Goal: Check status: Check status

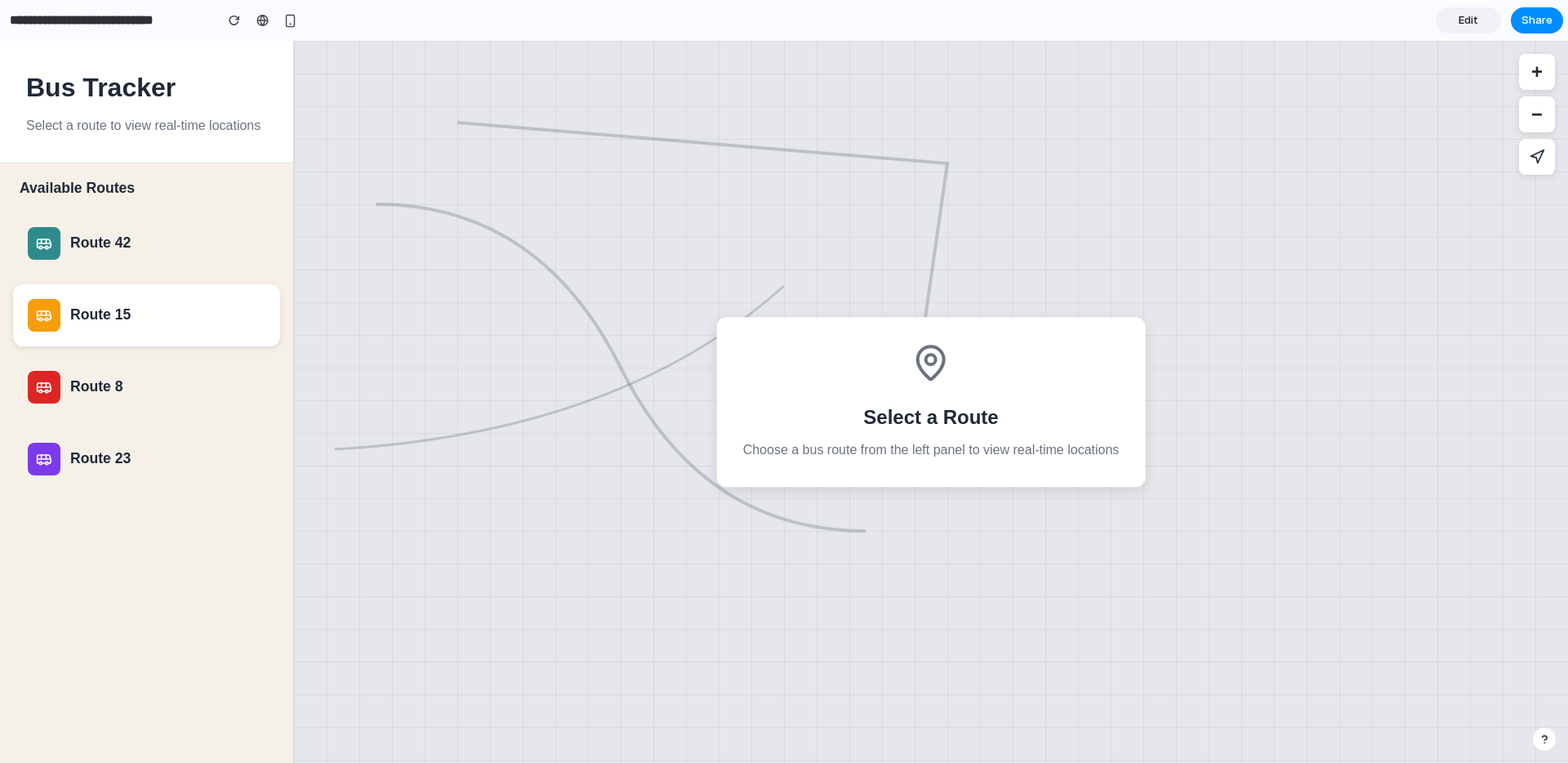
click at [95, 322] on div "Route 15" at bounding box center [167, 314] width 195 height 17
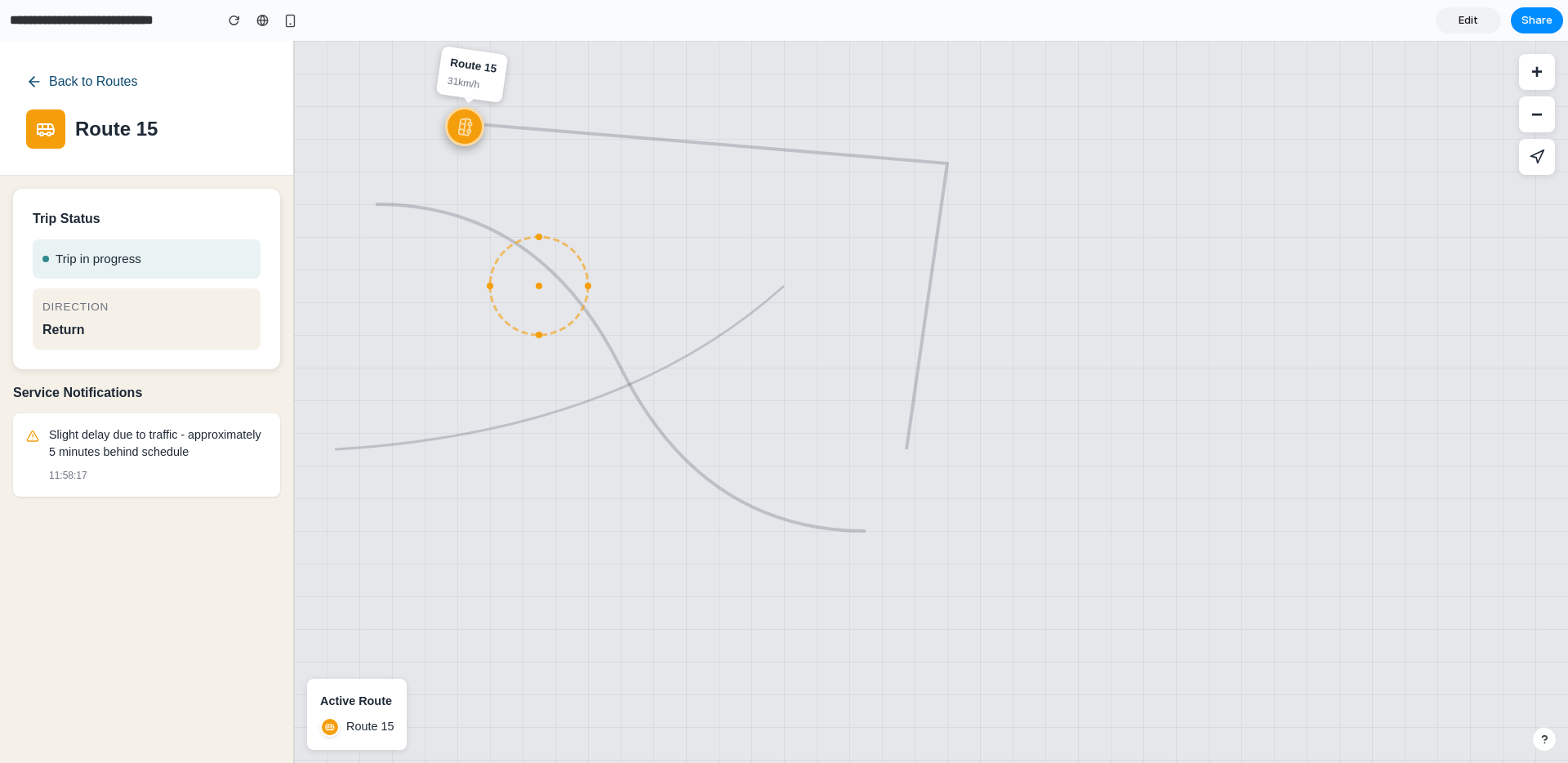
click at [96, 85] on button "Back to Routes" at bounding box center [82, 82] width 111 height 29
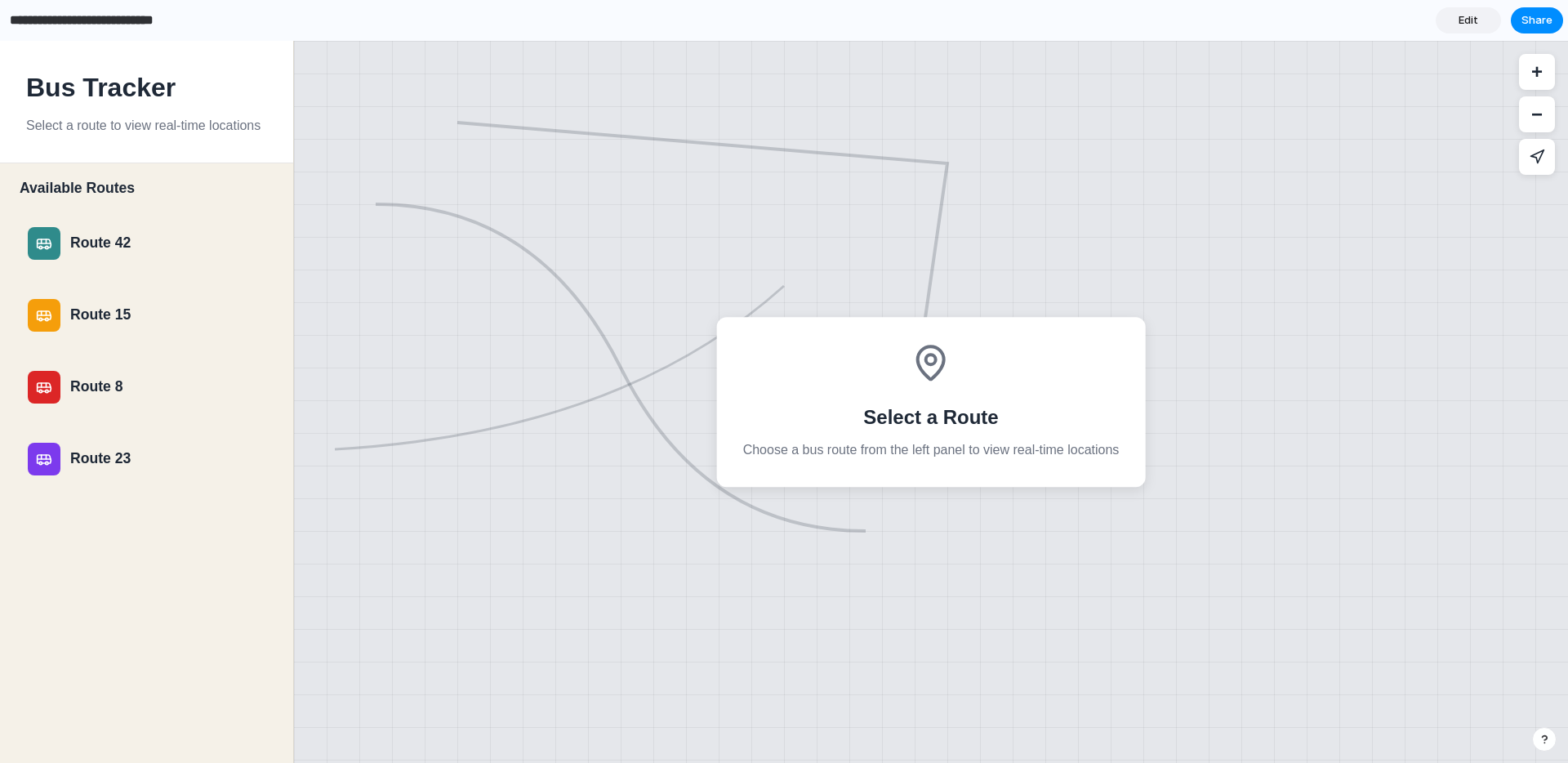
drag, startPoint x: 21, startPoint y: 18, endPoint x: 162, endPoint y: 24, distance: 141.1
click at [162, 24] on input "**********" at bounding box center [107, 20] width 202 height 29
click at [190, 138] on div "Bus Tracker Select a route to view real-time locations" at bounding box center [146, 101] width 293 height 122
click at [143, 246] on div "Route 42" at bounding box center [167, 243] width 195 height 17
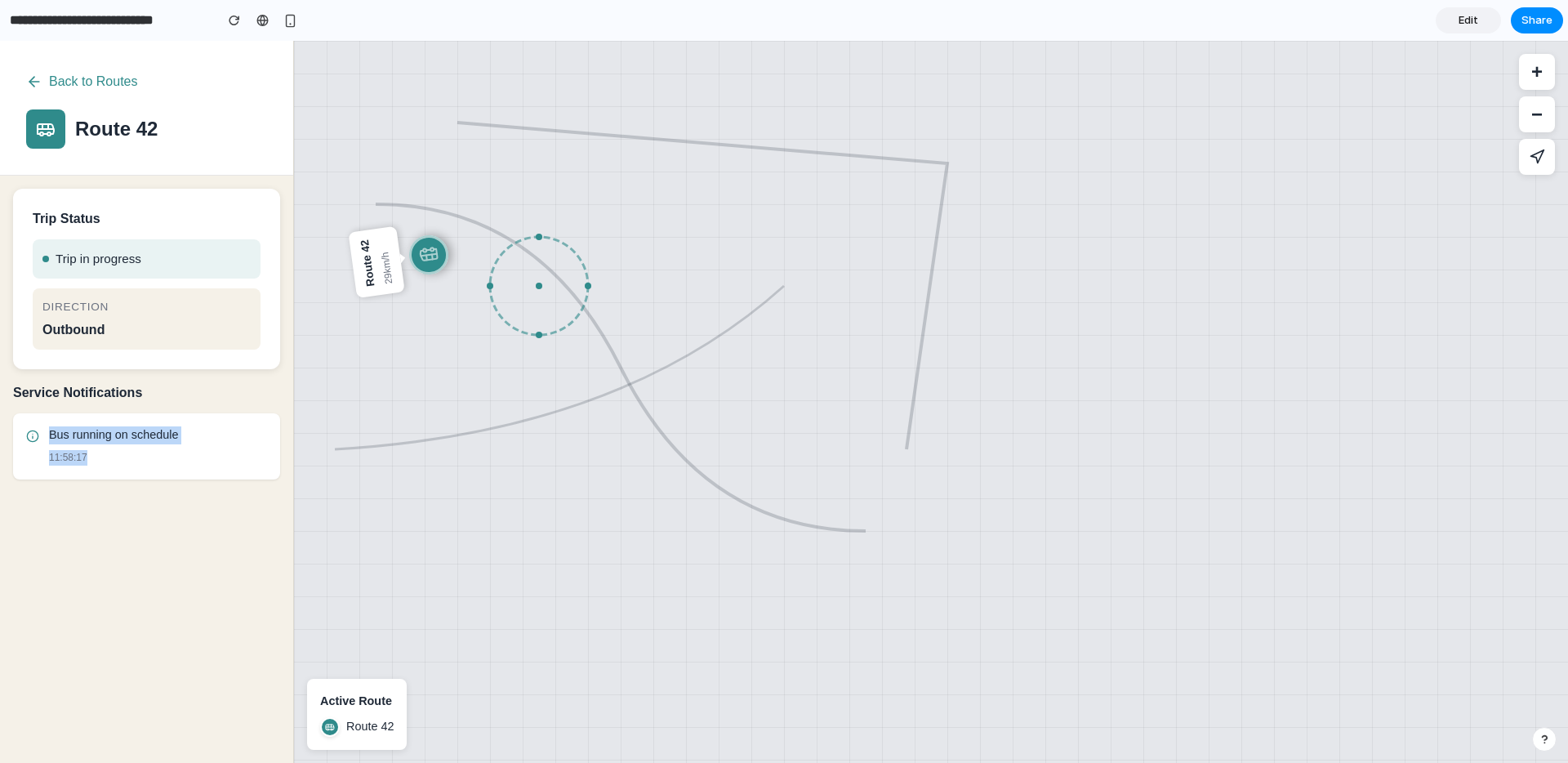
drag, startPoint x: 45, startPoint y: 425, endPoint x: 194, endPoint y: 497, distance: 165.5
click at [194, 493] on div "Service Notifications Bus running on schedule 11:58:17" at bounding box center [146, 573] width 293 height 381
click at [194, 497] on div "Service Notifications Bus running on schedule 11:58:17" at bounding box center [146, 573] width 293 height 381
click at [121, 437] on p "Bus running on schedule" at bounding box center [158, 435] width 218 height 18
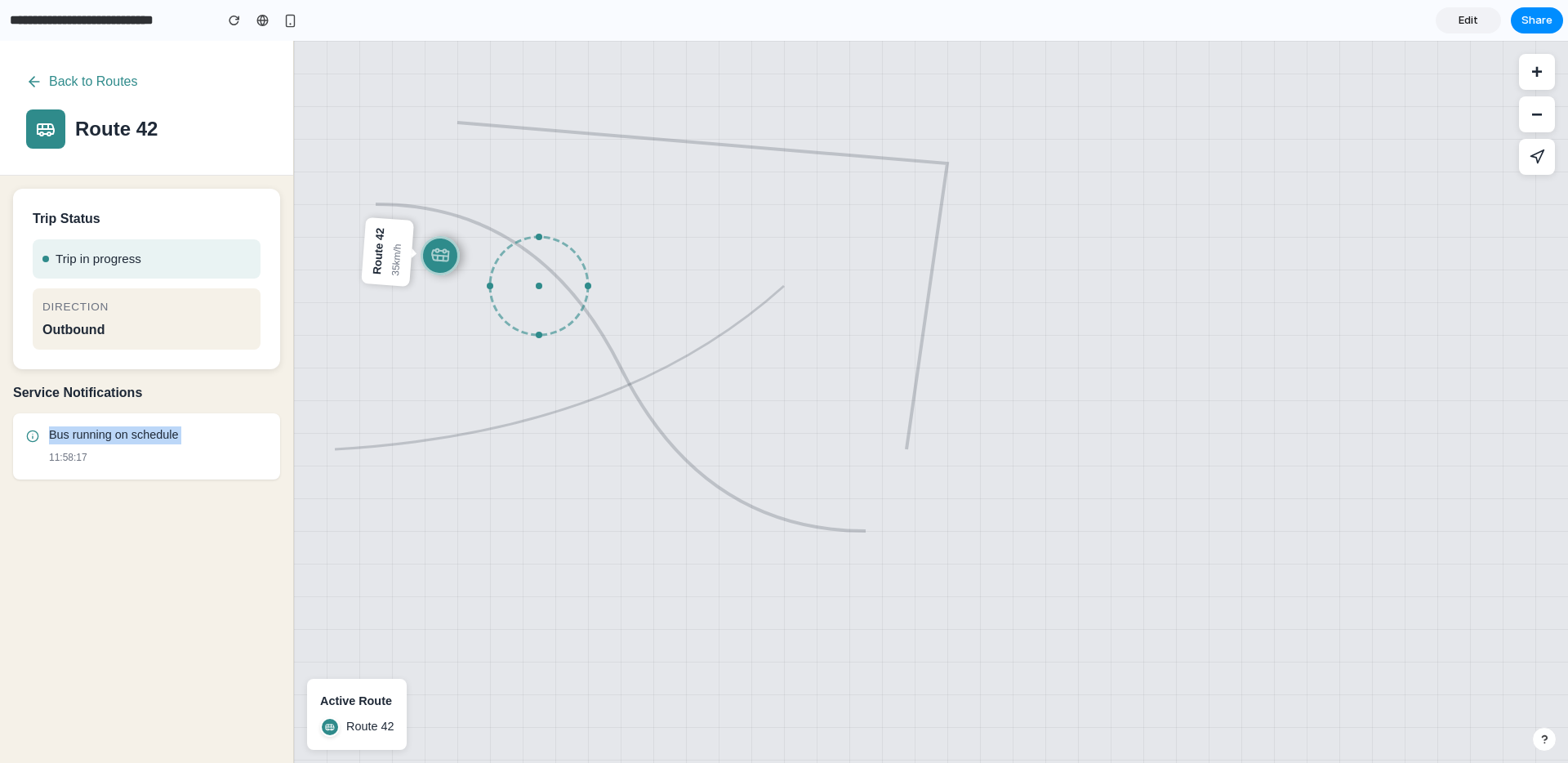
click at [124, 438] on p "Bus running on schedule" at bounding box center [158, 435] width 218 height 18
click at [245, 460] on p "11:58:17" at bounding box center [158, 457] width 218 height 15
click at [116, 78] on button "Back to Routes" at bounding box center [82, 82] width 111 height 29
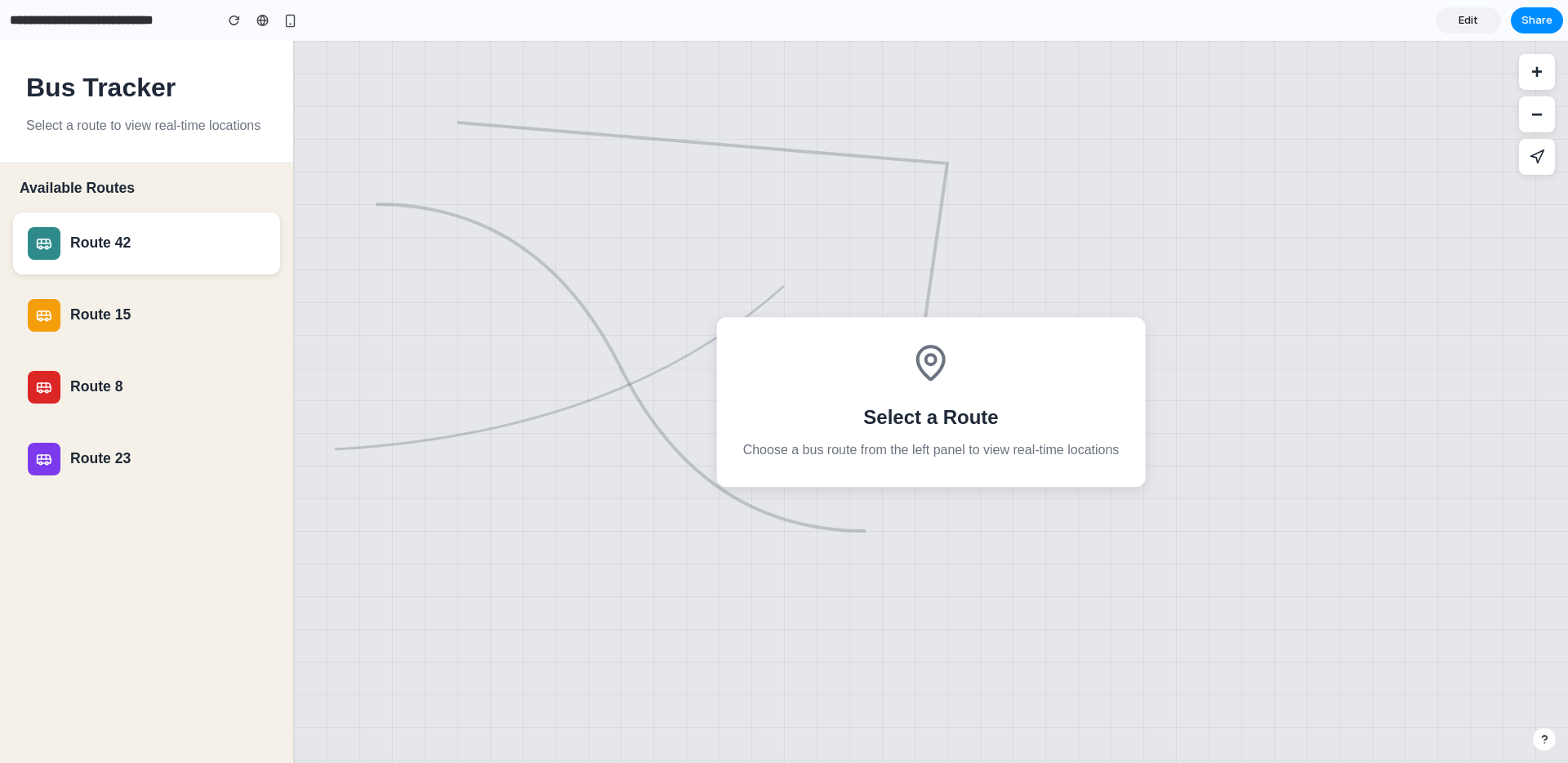
click at [118, 248] on div "Route 42" at bounding box center [167, 243] width 195 height 17
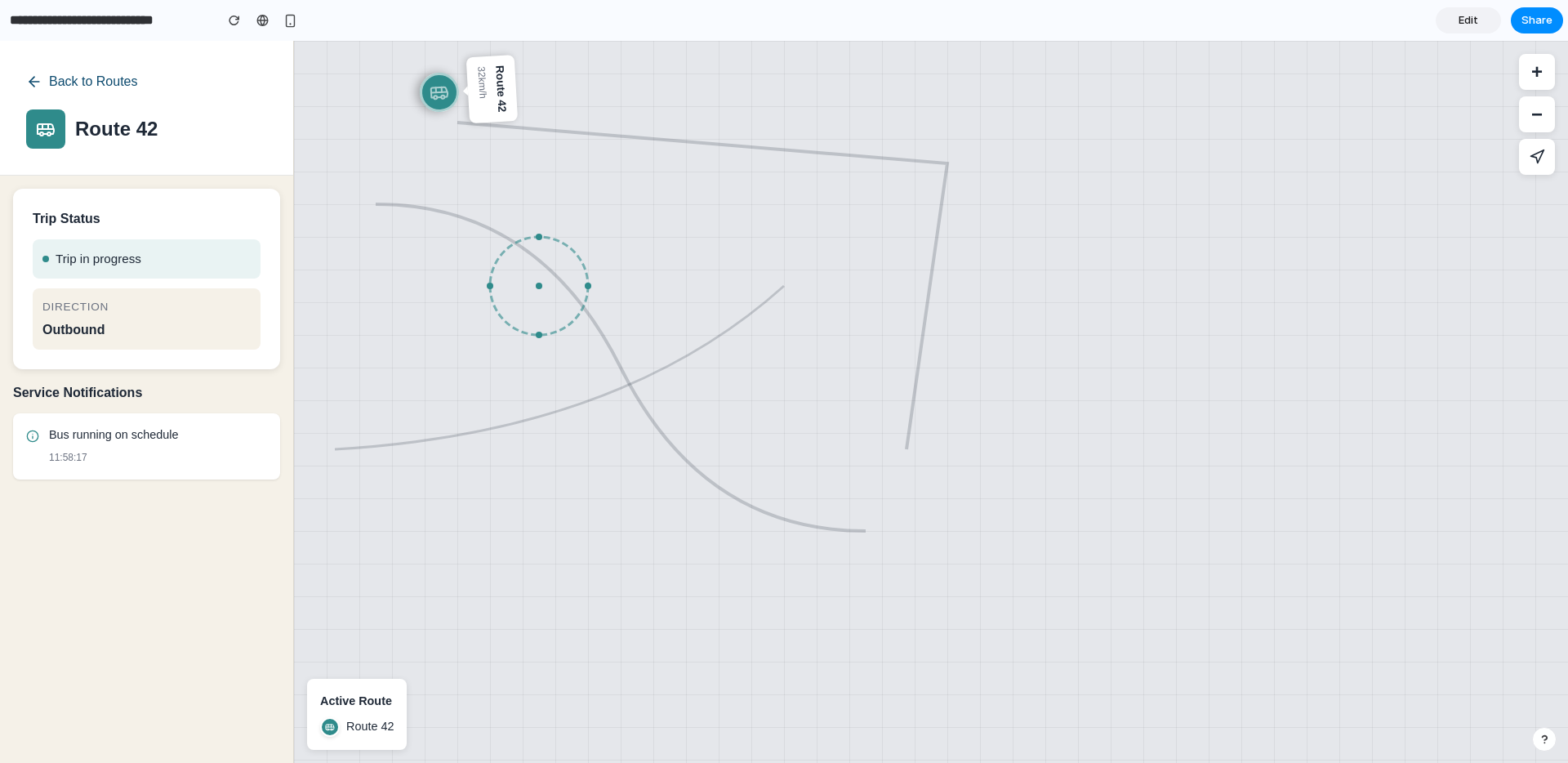
click at [36, 86] on icon at bounding box center [34, 82] width 16 height 16
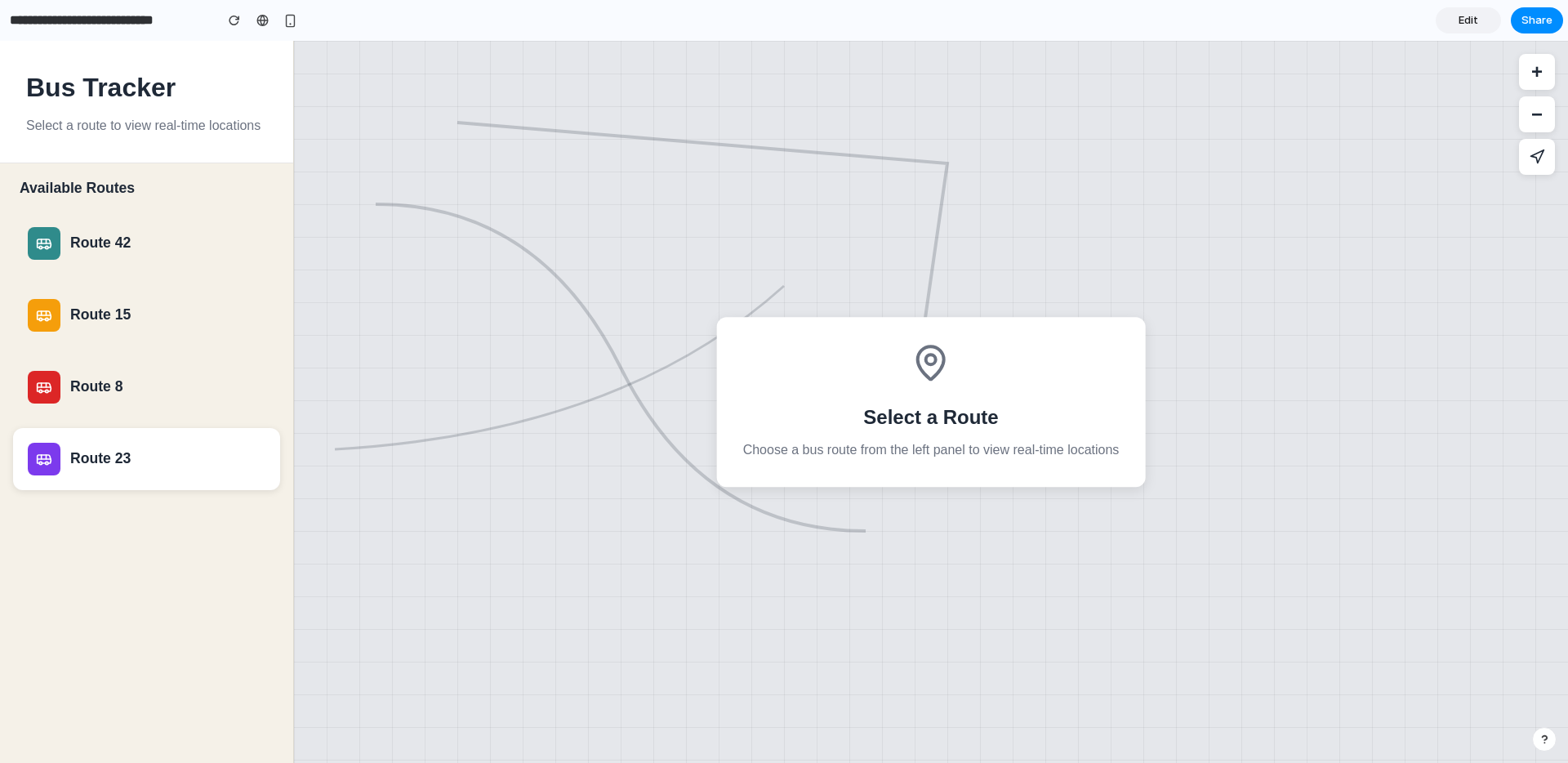
click at [153, 480] on button "Route 23" at bounding box center [146, 459] width 267 height 62
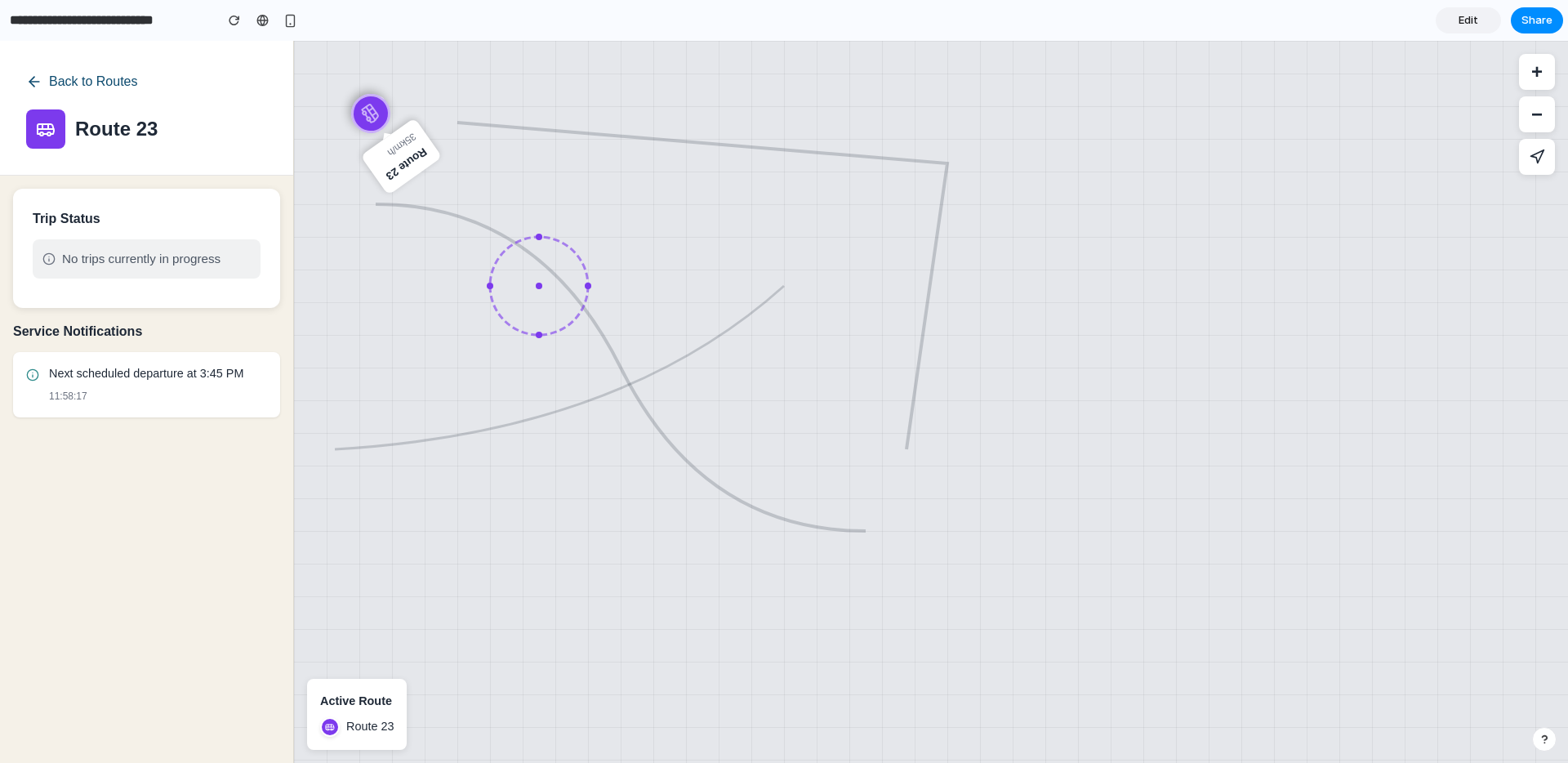
click at [48, 84] on button "Back to Routes" at bounding box center [82, 82] width 111 height 29
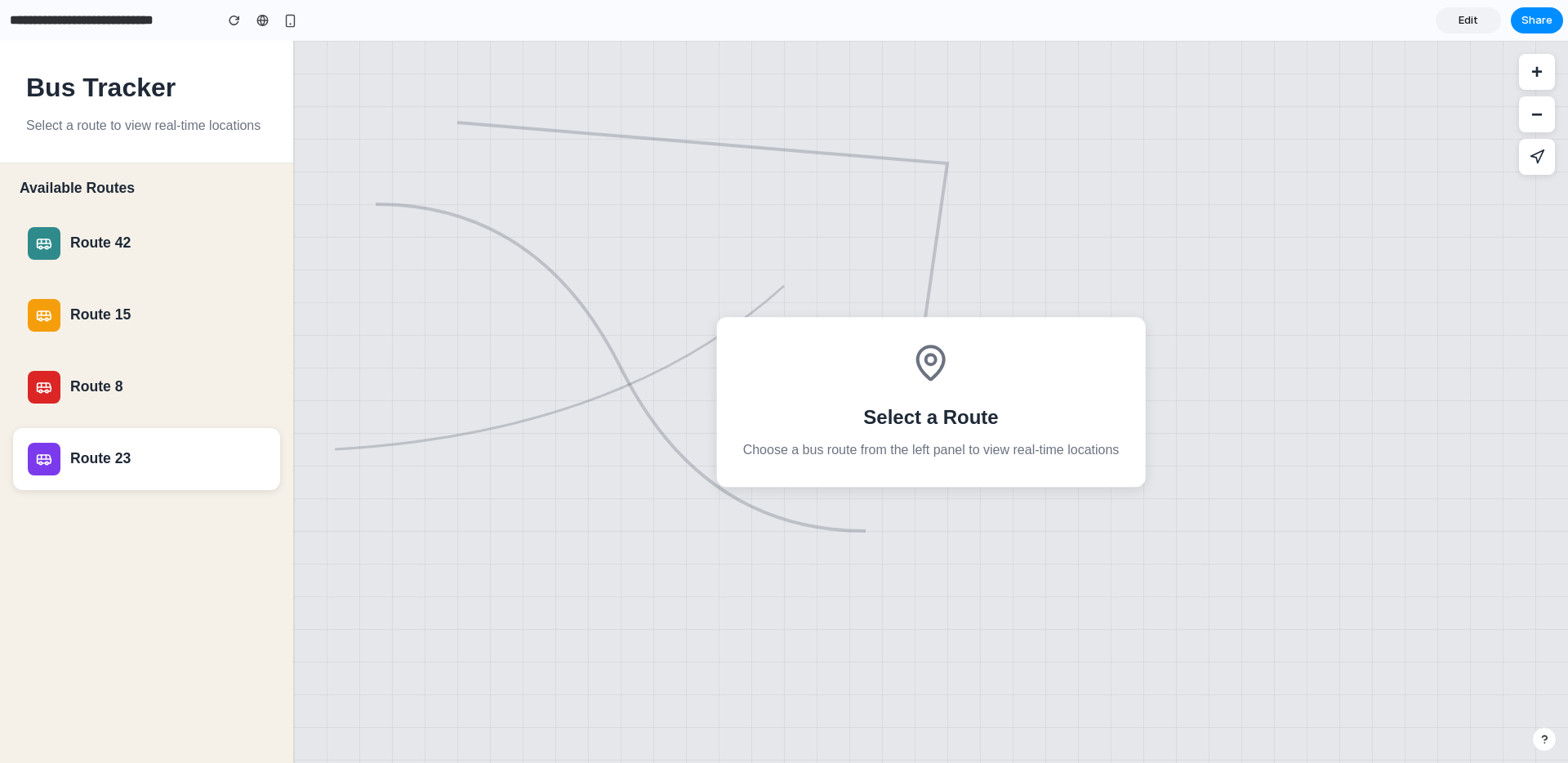
click at [159, 445] on div "Route 23" at bounding box center [147, 459] width 237 height 33
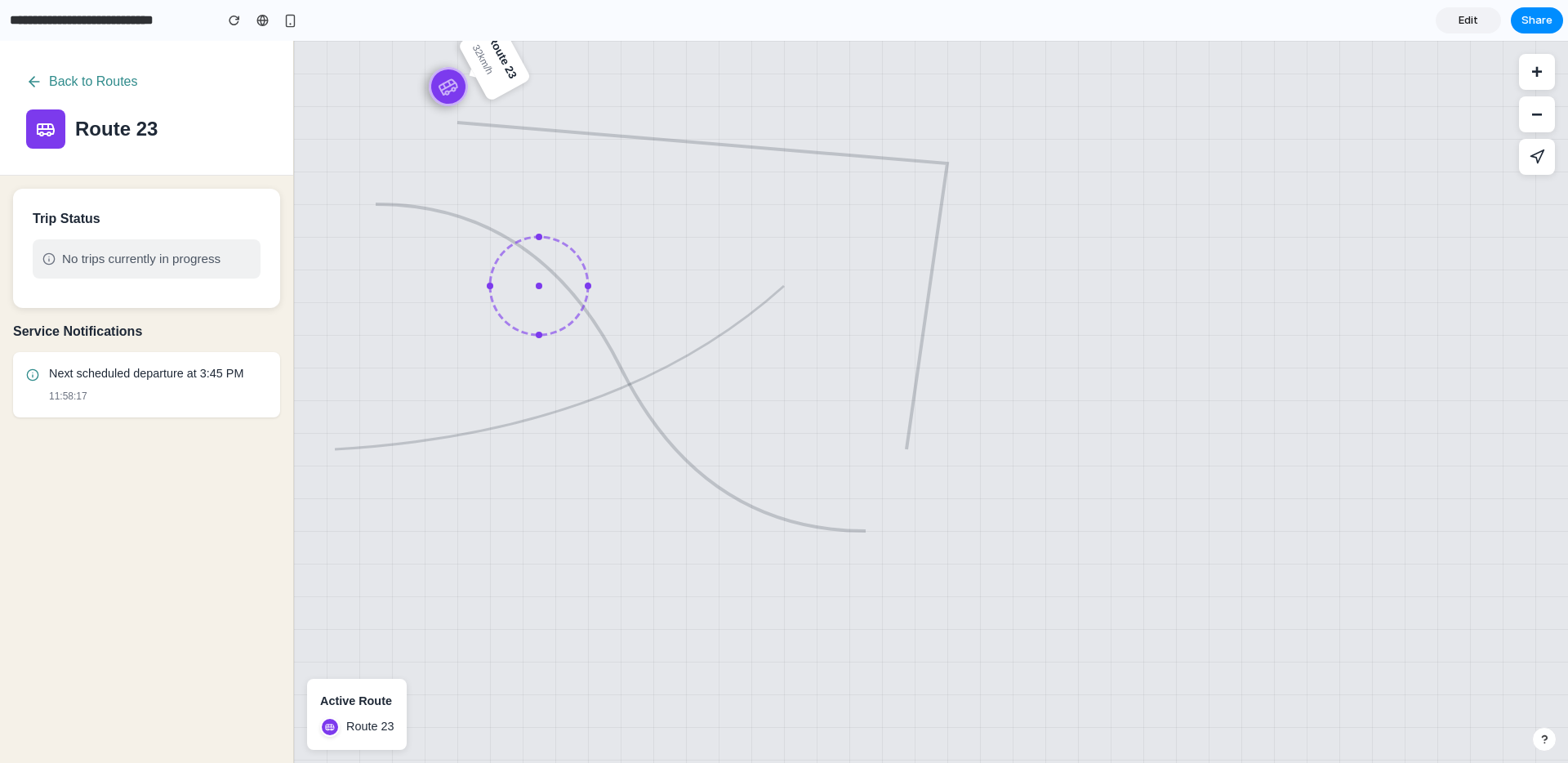
click at [61, 370] on p "Next scheduled departure at 3:45 PM" at bounding box center [158, 374] width 218 height 18
drag, startPoint x: 202, startPoint y: 369, endPoint x: 276, endPoint y: 375, distance: 74.2
click at [276, 375] on div "Next scheduled departure at 3:45 PM 11:58:17" at bounding box center [146, 384] width 267 height 66
click at [232, 396] on p "11:58:17" at bounding box center [158, 396] width 218 height 15
click at [760, 526] on icon at bounding box center [931, 401] width 1274 height 721
